Goal: Obtain resource: Download file/media

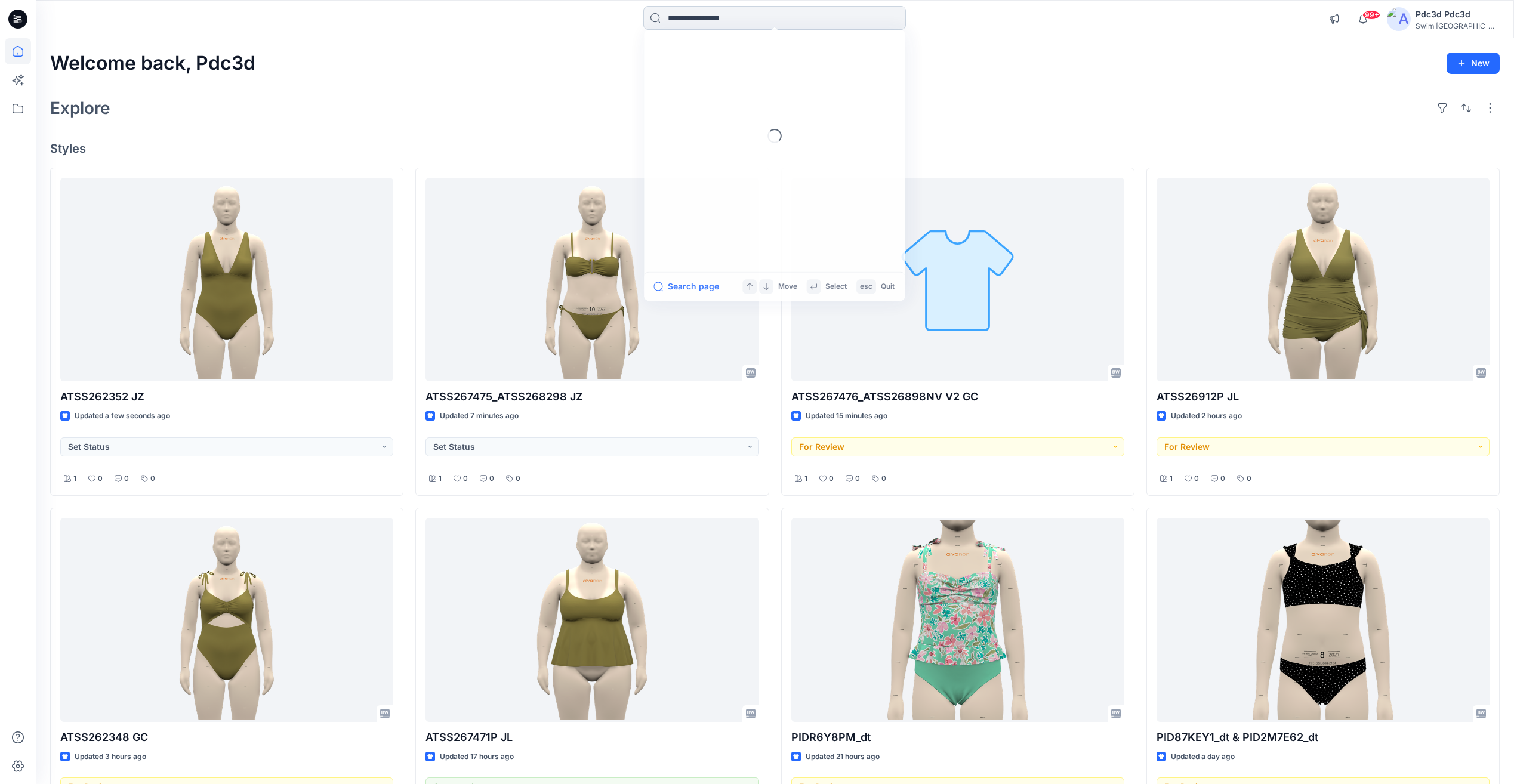
click at [762, 20] on input at bounding box center [775, 18] width 263 height 24
type input "******"
click at [732, 178] on span "NV JL" at bounding box center [734, 175] width 24 height 10
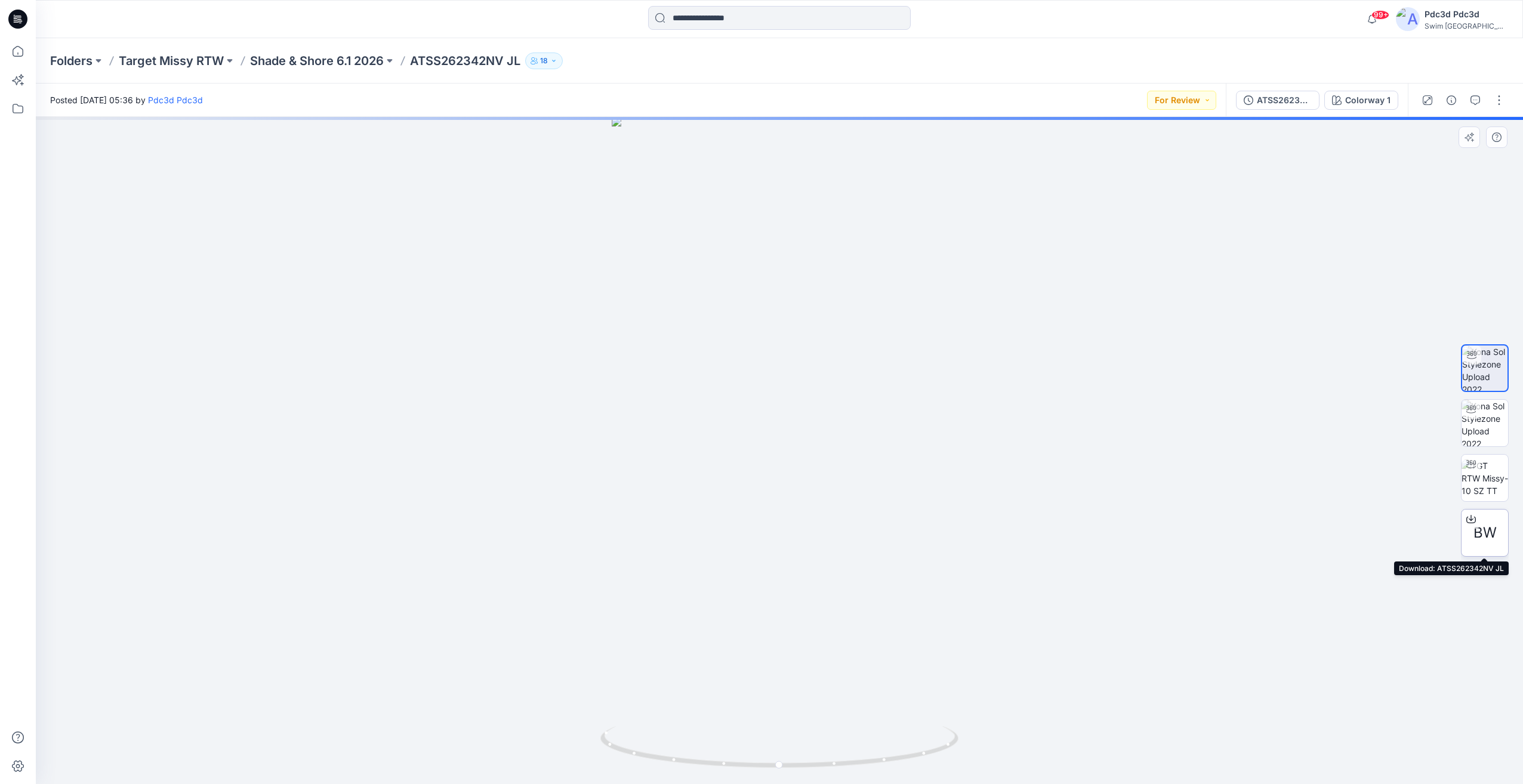
click at [1471, 517] on icon at bounding box center [1471, 517] width 5 height 6
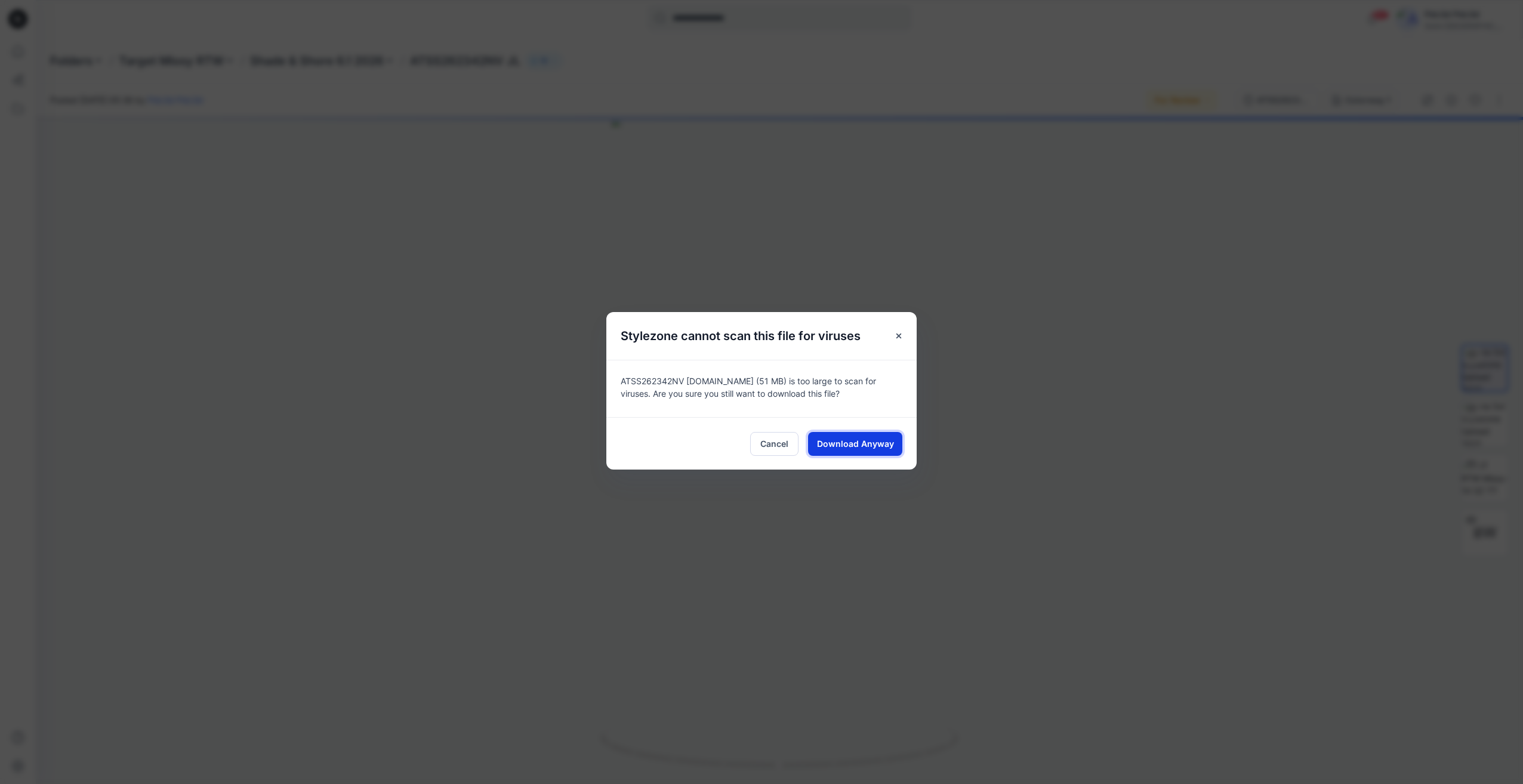
click at [870, 447] on span "Download Anyway" at bounding box center [855, 443] width 77 height 13
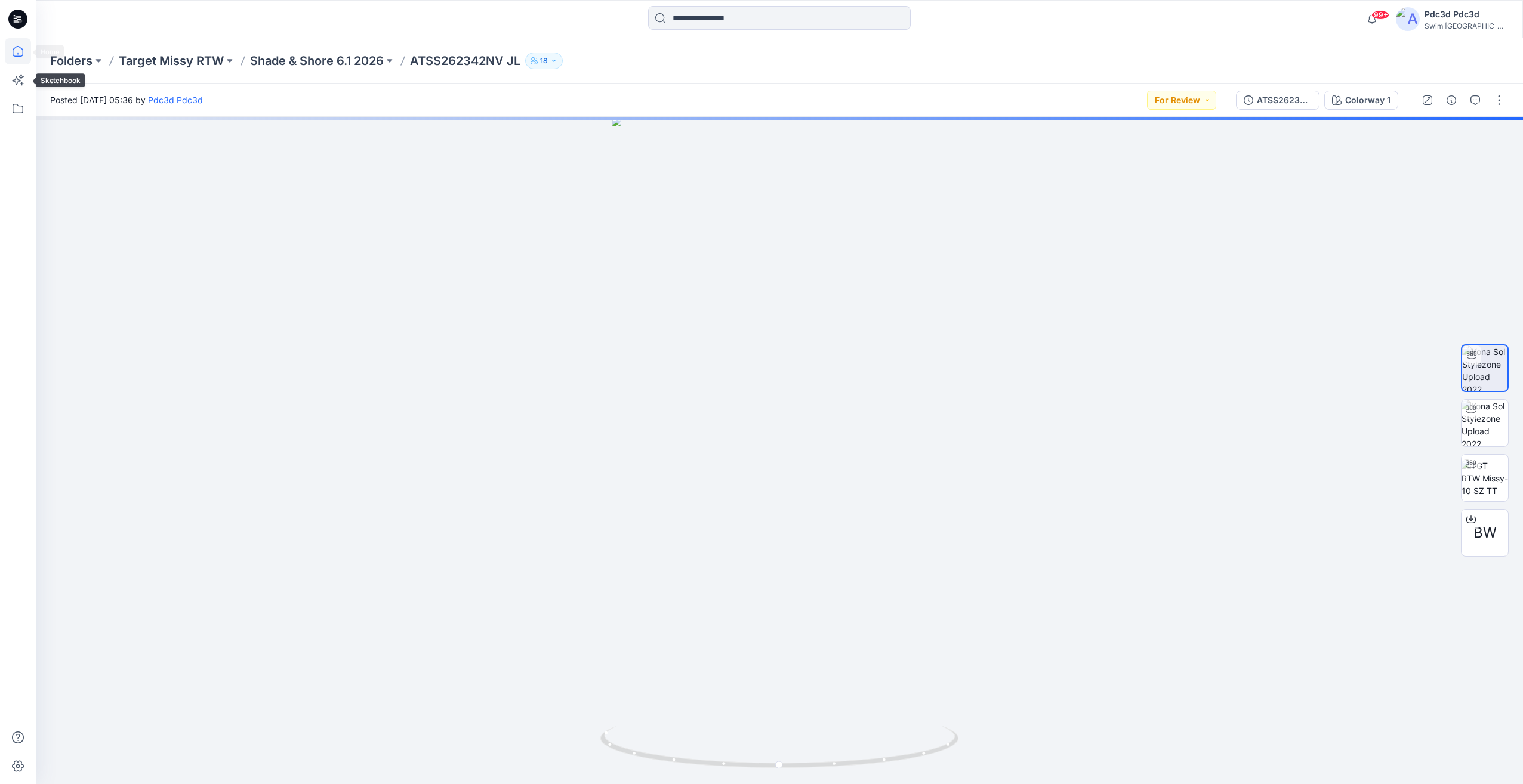
click at [22, 61] on icon at bounding box center [18, 51] width 26 height 26
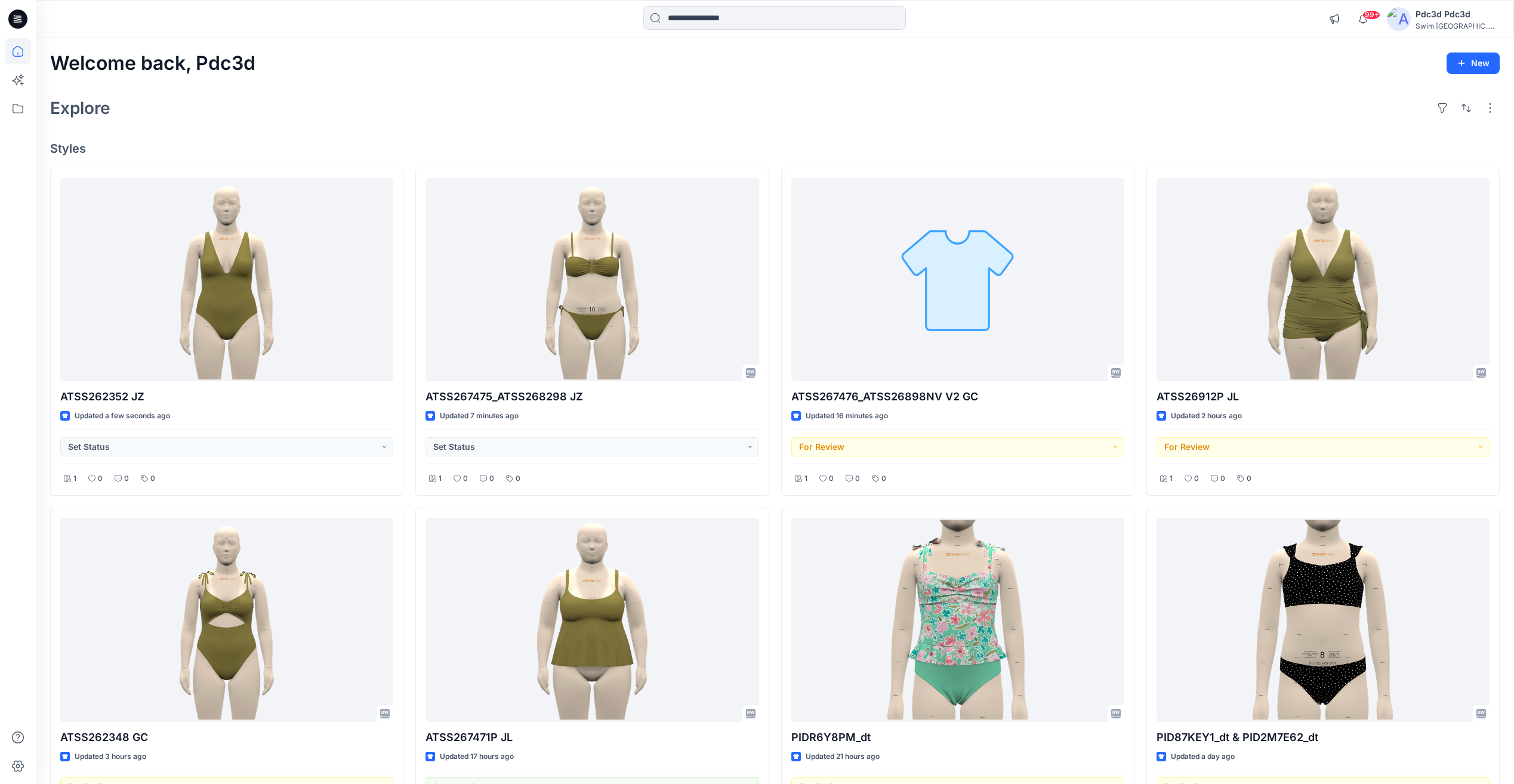
click at [1079, 97] on div "Explore" at bounding box center [775, 108] width 1450 height 28
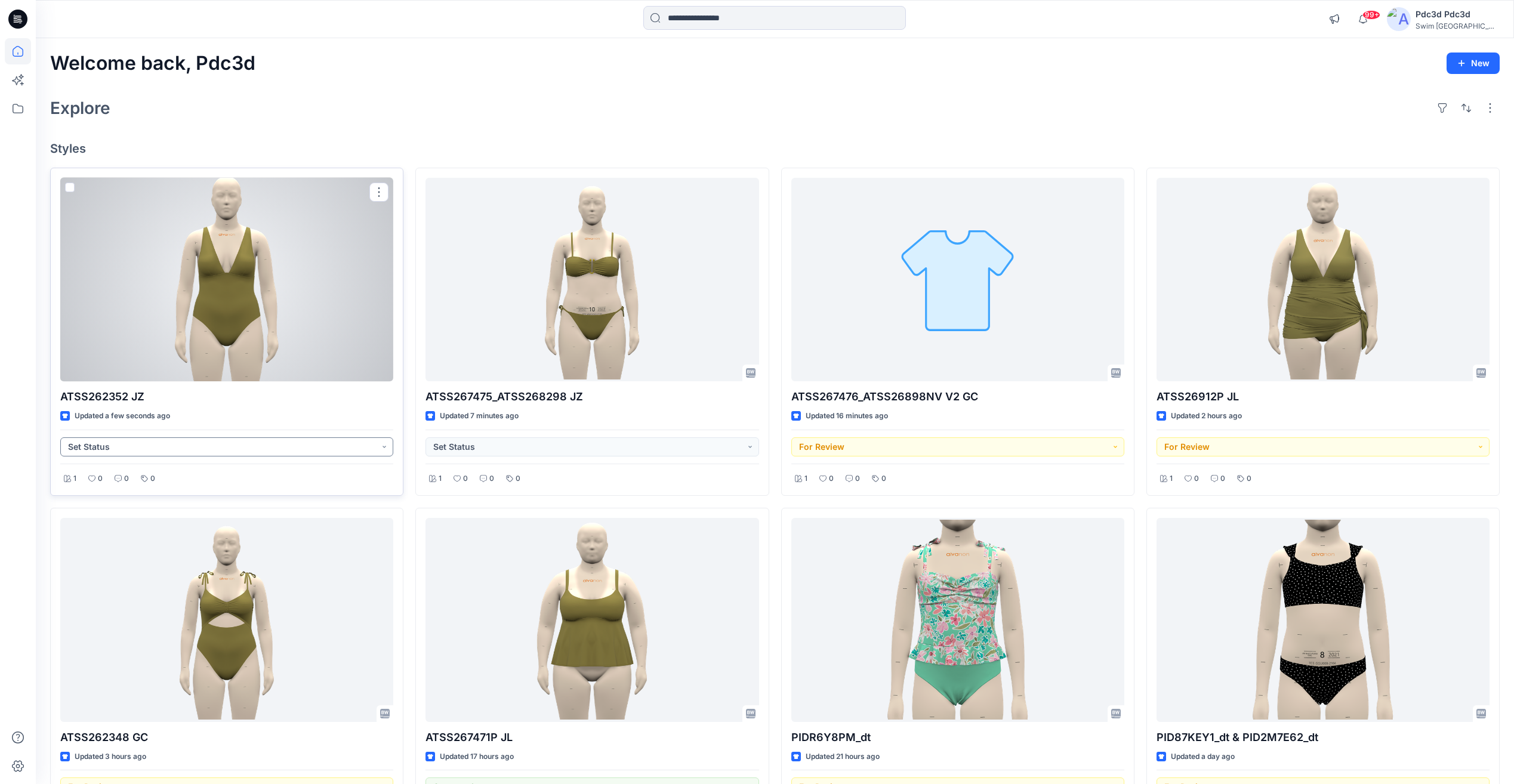
click at [380, 445] on button "Set Status" at bounding box center [227, 446] width 333 height 19
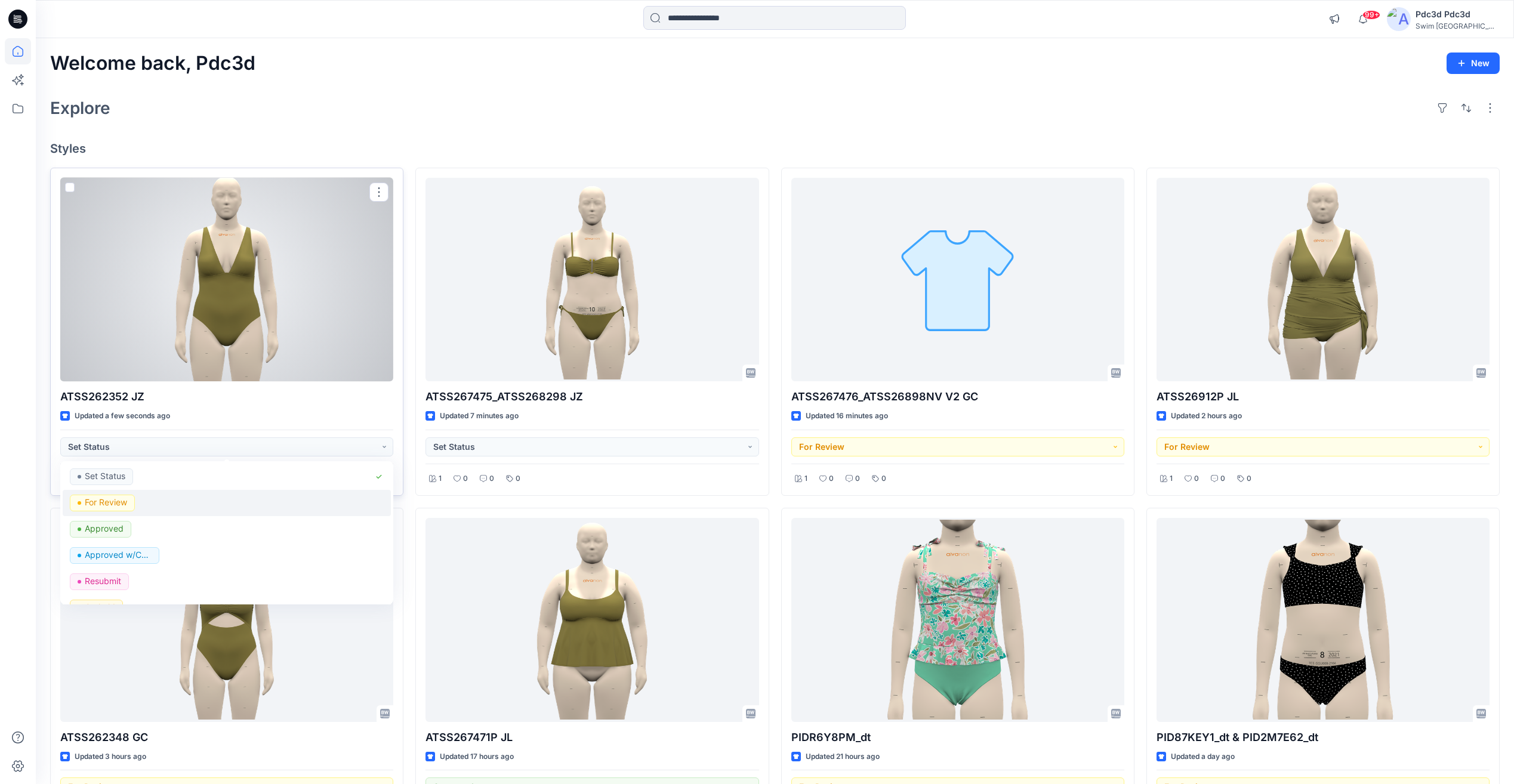
click at [104, 501] on p "For Review" at bounding box center [105, 502] width 43 height 16
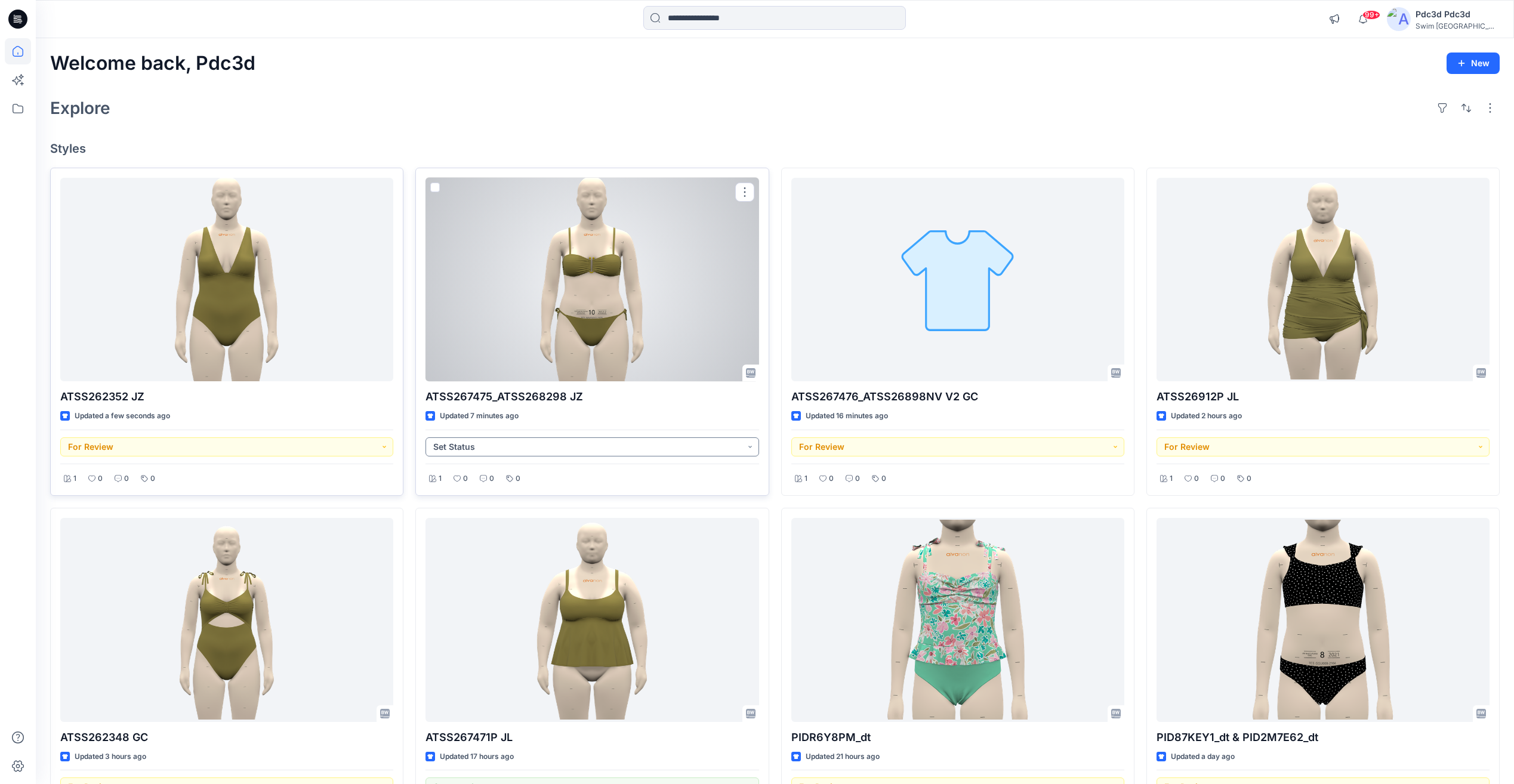
click at [752, 445] on button "Set Status" at bounding box center [592, 446] width 333 height 19
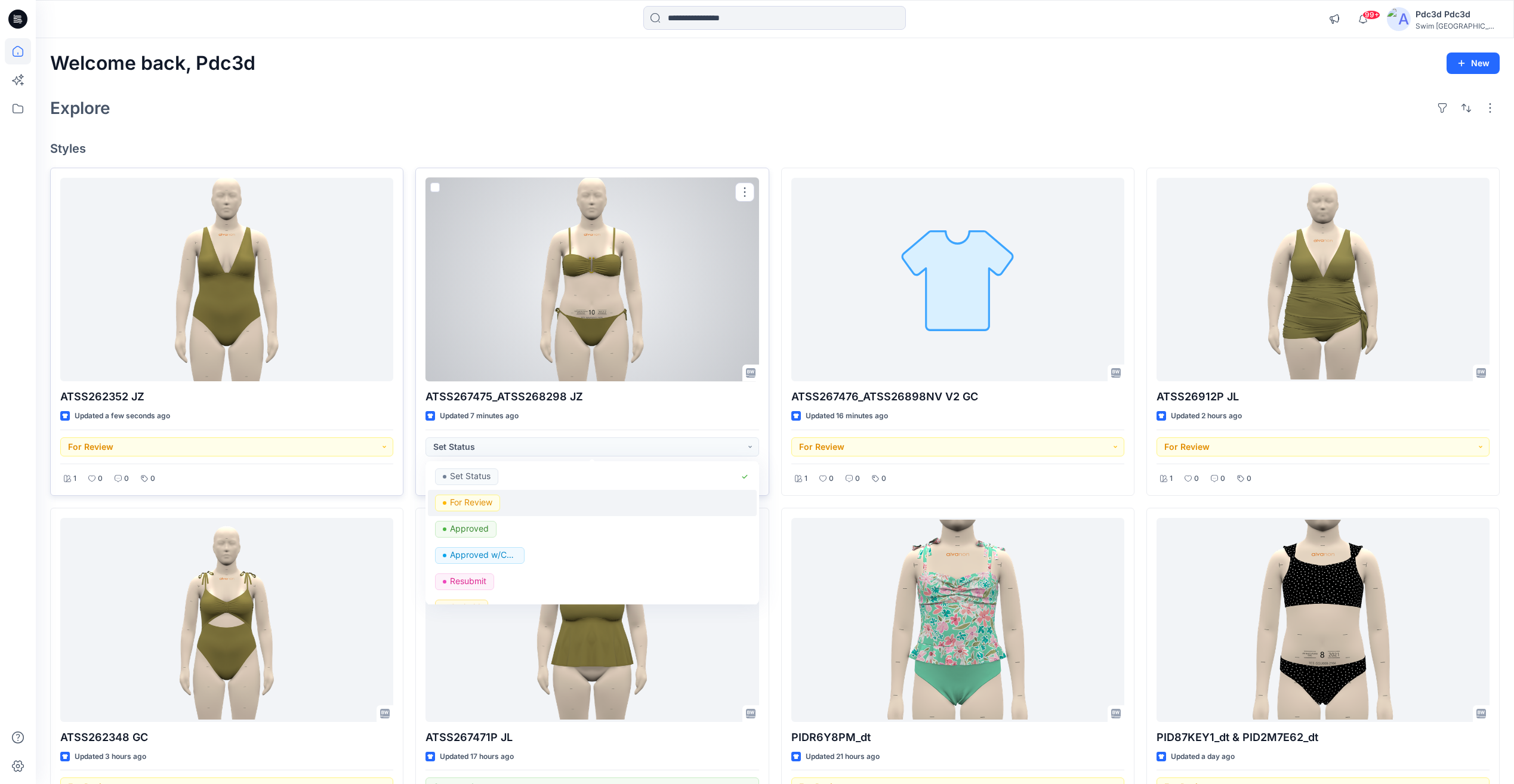
click at [492, 502] on p "For Review" at bounding box center [471, 502] width 43 height 16
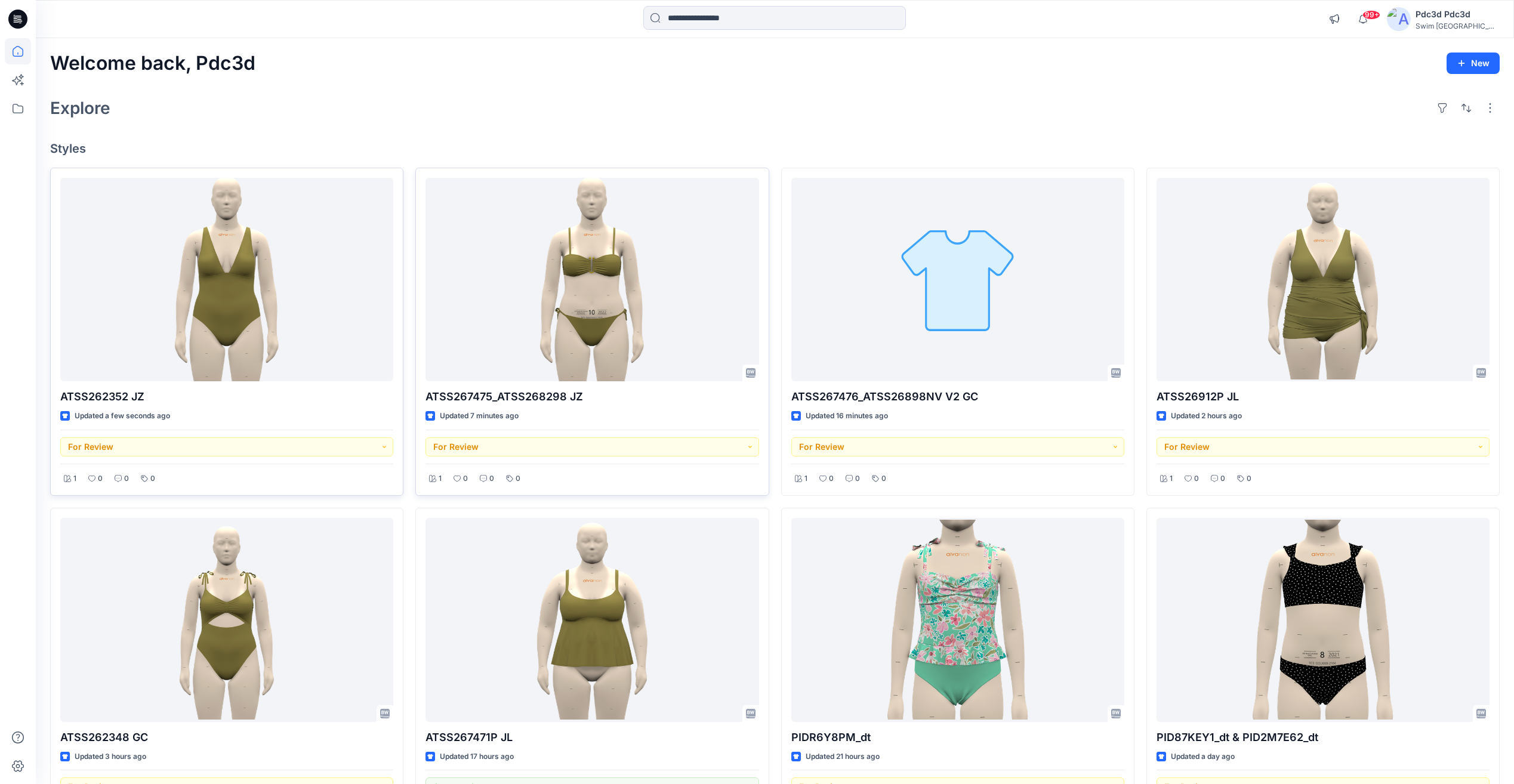
click at [437, 124] on div "Welcome back, Pdc3d New Explore Styles ATSS262352 JZ Updated a few seconds ago …" at bounding box center [775, 636] width 1478 height 1196
click at [1056, 96] on div "Explore" at bounding box center [775, 108] width 1450 height 28
click at [1032, 90] on div "Welcome back, Pdc3d New Explore Styles ATSS262352 JZ Updated a few seconds ago …" at bounding box center [775, 636] width 1478 height 1196
